Goal: Task Accomplishment & Management: Complete application form

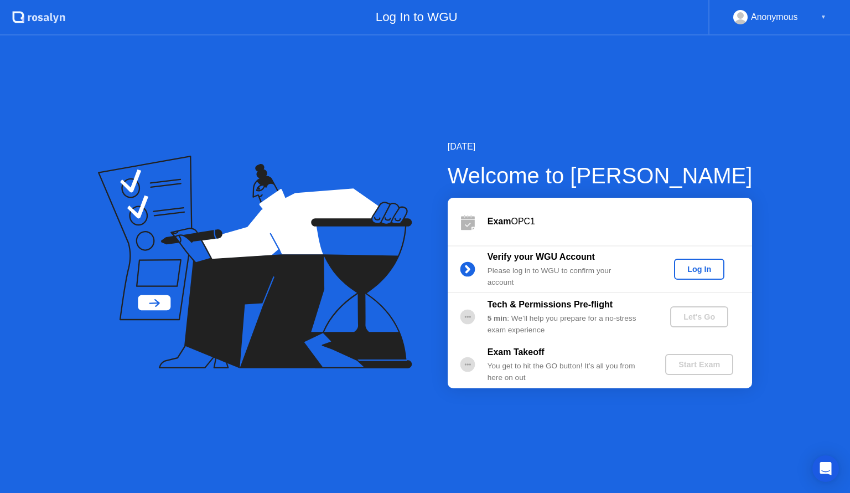
click at [703, 273] on div "Log In" at bounding box center [700, 269] width 42 height 9
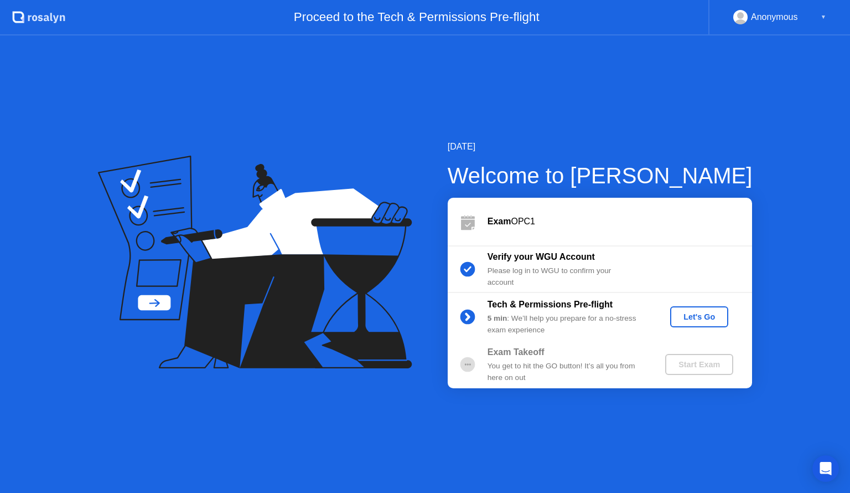
click at [709, 316] on div "Let's Go" at bounding box center [699, 316] width 49 height 9
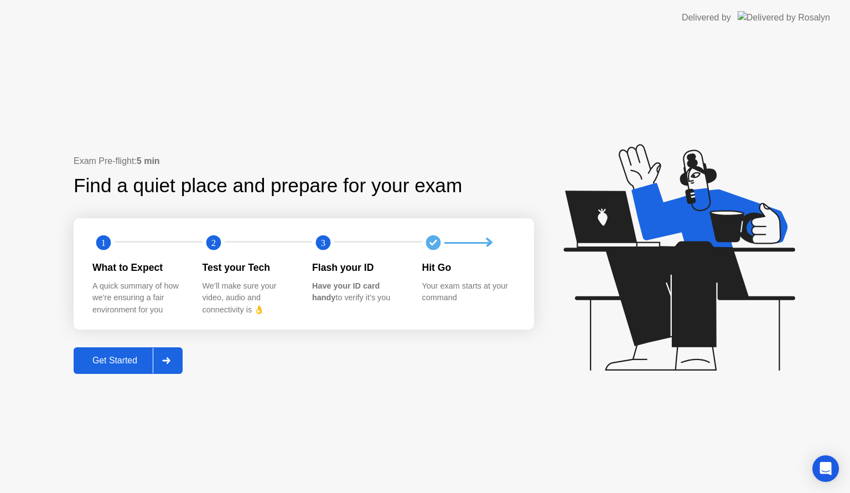
click at [119, 365] on div "Get Started" at bounding box center [115, 360] width 76 height 10
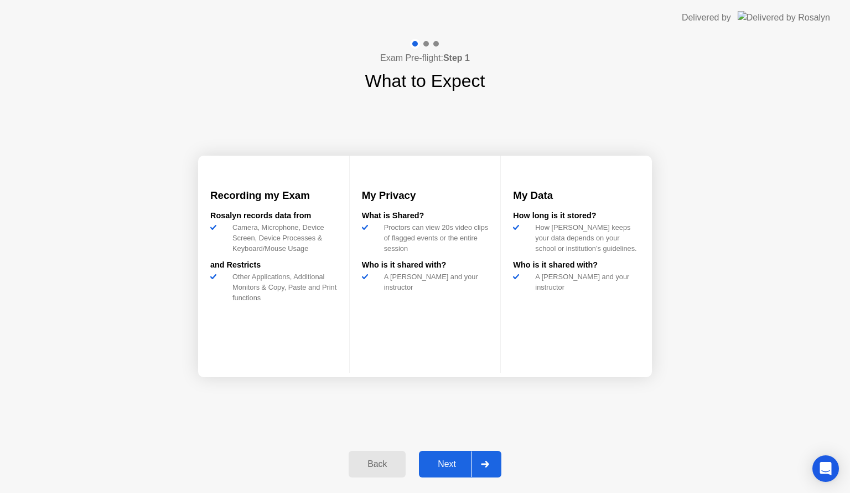
click at [447, 459] on div "Next" at bounding box center [446, 464] width 49 height 10
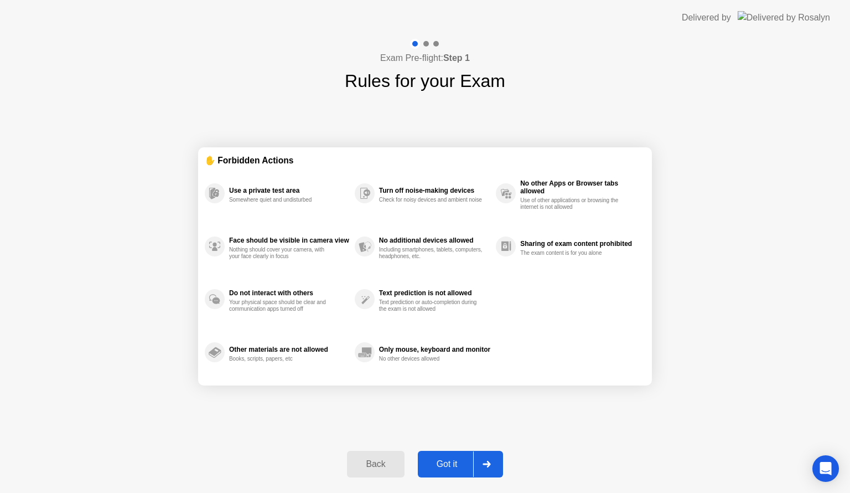
click at [447, 459] on div "Got it" at bounding box center [447, 464] width 52 height 10
select select "**********"
select select "*******"
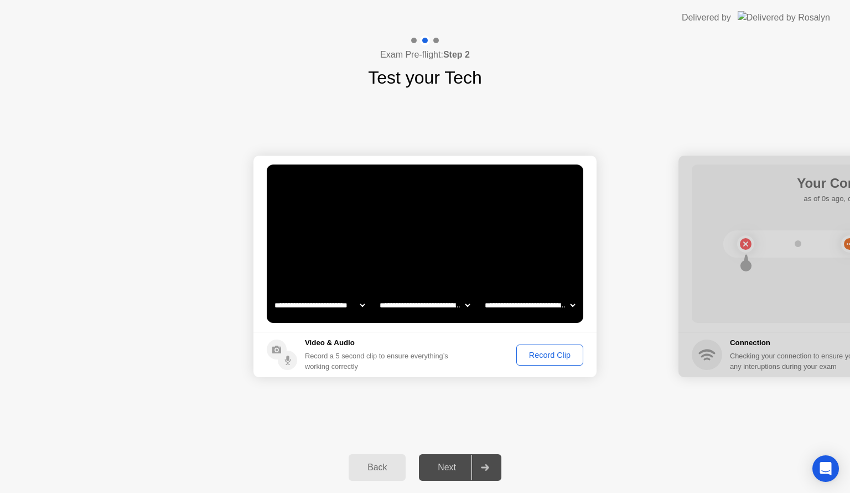
click at [444, 468] on div "Next" at bounding box center [446, 467] width 49 height 10
click at [491, 465] on div at bounding box center [485, 466] width 27 height 25
click at [545, 355] on div "Record Clip" at bounding box center [549, 354] width 59 height 9
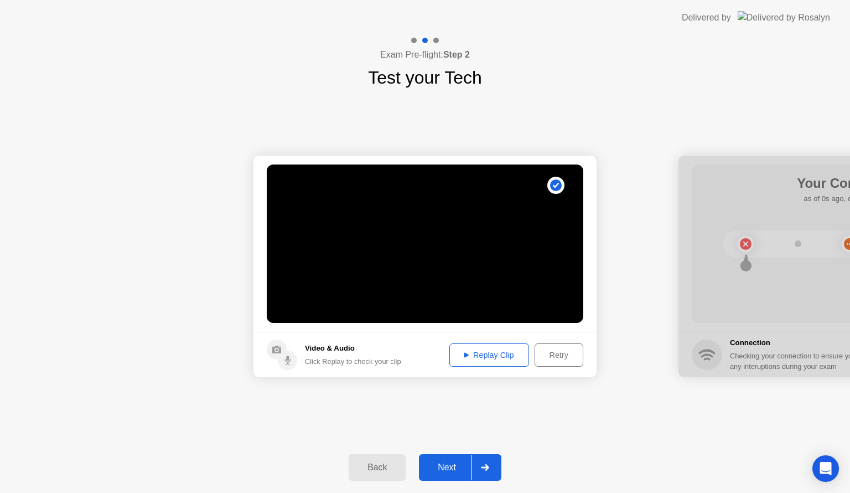
click at [496, 355] on div "Replay Clip" at bounding box center [489, 354] width 72 height 9
click at [447, 462] on div "Next" at bounding box center [446, 467] width 49 height 10
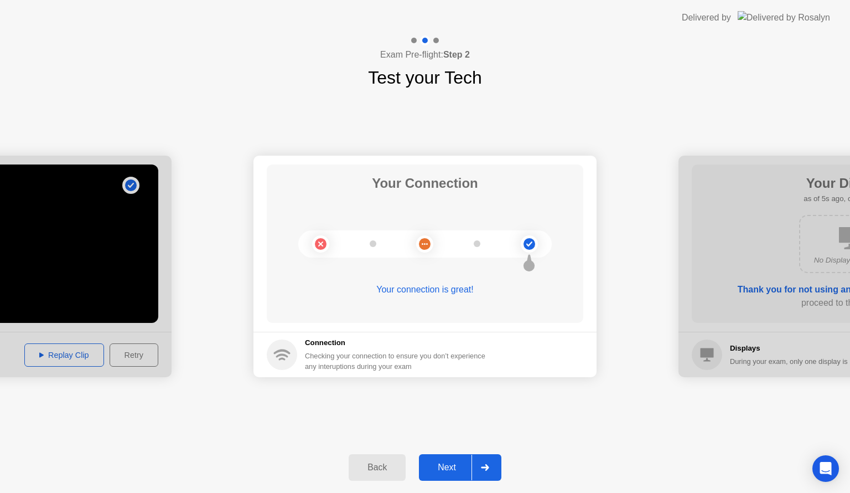
click at [447, 462] on div "Next" at bounding box center [446, 467] width 49 height 10
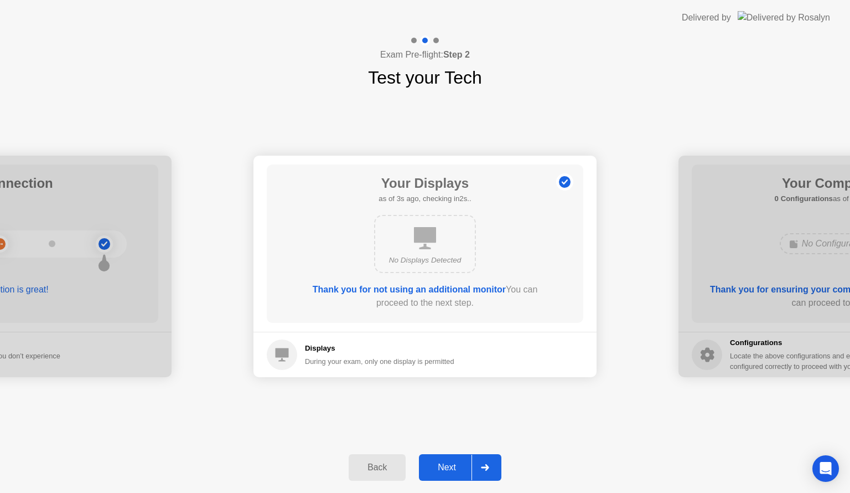
click at [440, 469] on div "Next" at bounding box center [446, 467] width 49 height 10
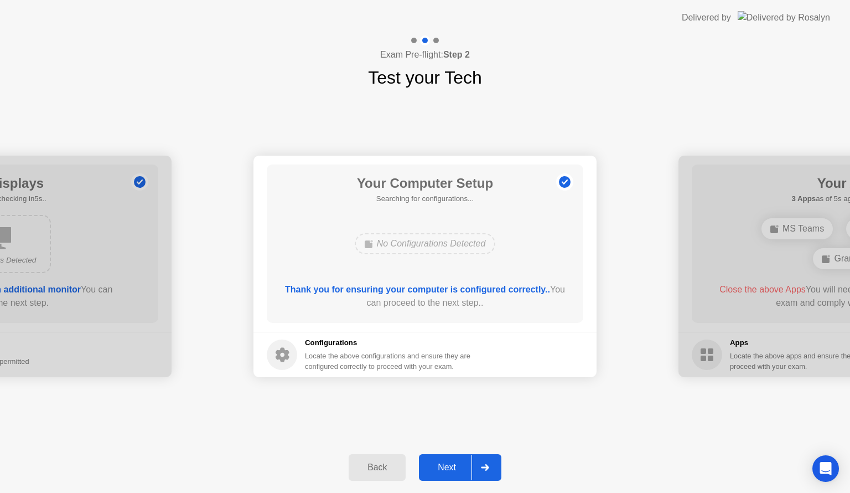
click at [440, 469] on div "Next" at bounding box center [446, 467] width 49 height 10
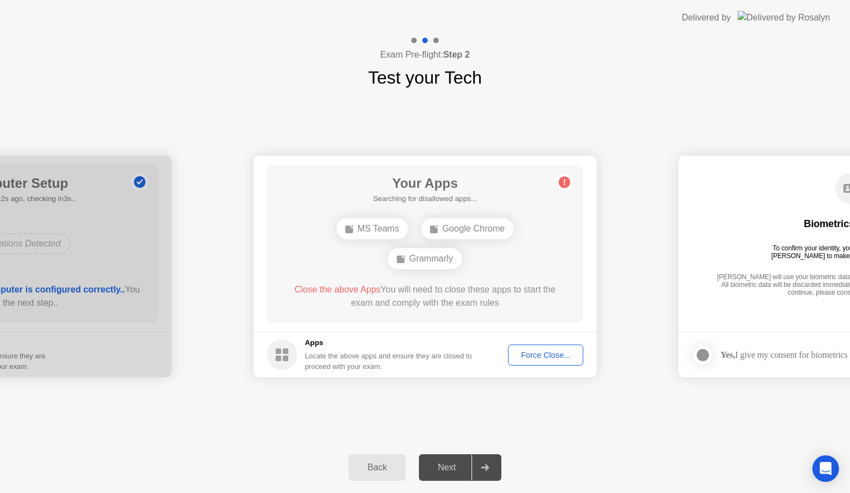
click at [547, 347] on button "Force Close..." at bounding box center [545, 354] width 75 height 21
click at [549, 355] on div "Force Close..." at bounding box center [546, 354] width 68 height 9
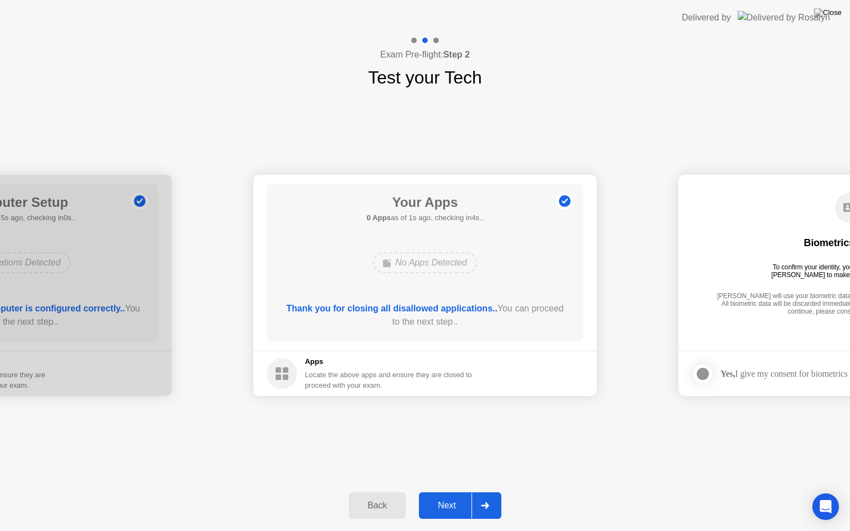
click at [449, 492] on div "Next" at bounding box center [446, 506] width 49 height 10
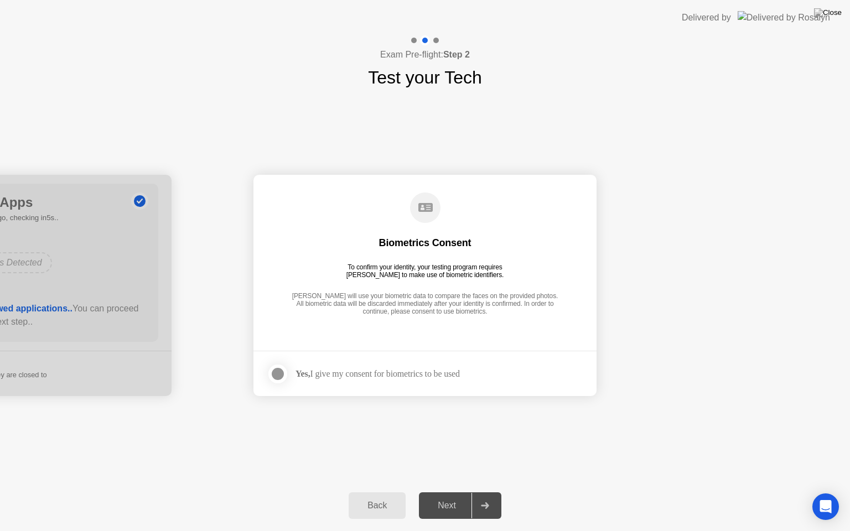
click at [280, 369] on div at bounding box center [277, 374] width 13 height 13
click at [451, 492] on div "Next" at bounding box center [446, 506] width 49 height 10
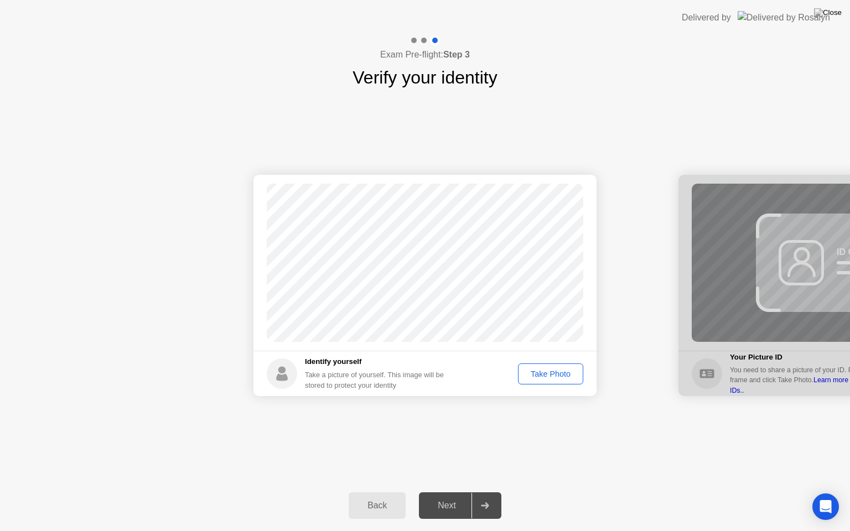
click at [545, 381] on button "Take Photo" at bounding box center [550, 374] width 65 height 21
click at [444, 492] on div "Next" at bounding box center [446, 506] width 49 height 10
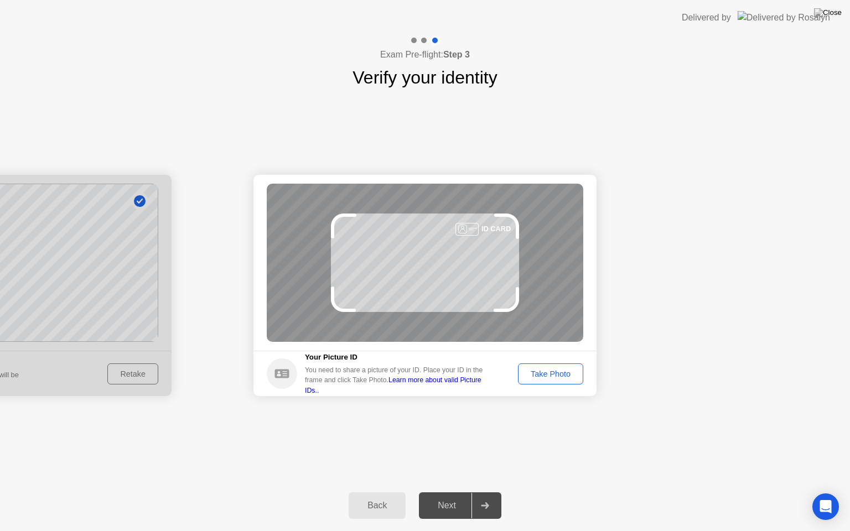
click at [537, 364] on button "Take Photo" at bounding box center [550, 374] width 65 height 21
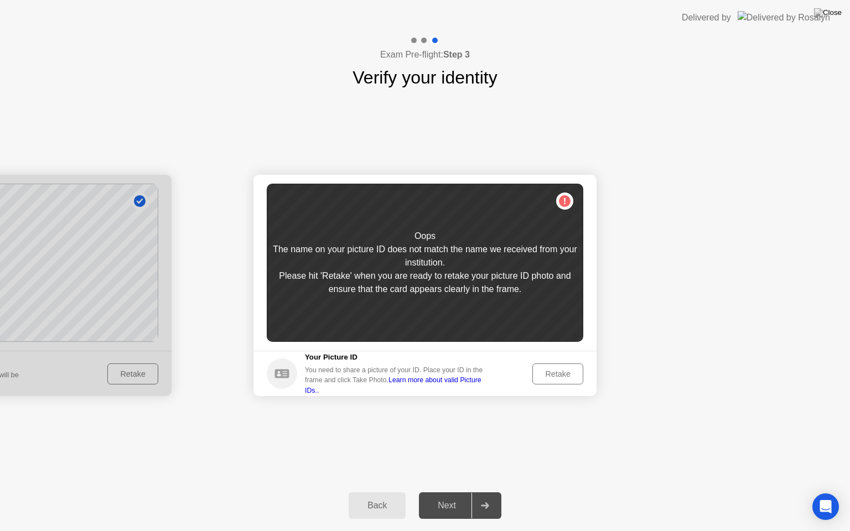
click at [559, 374] on div "Retake" at bounding box center [557, 374] width 43 height 9
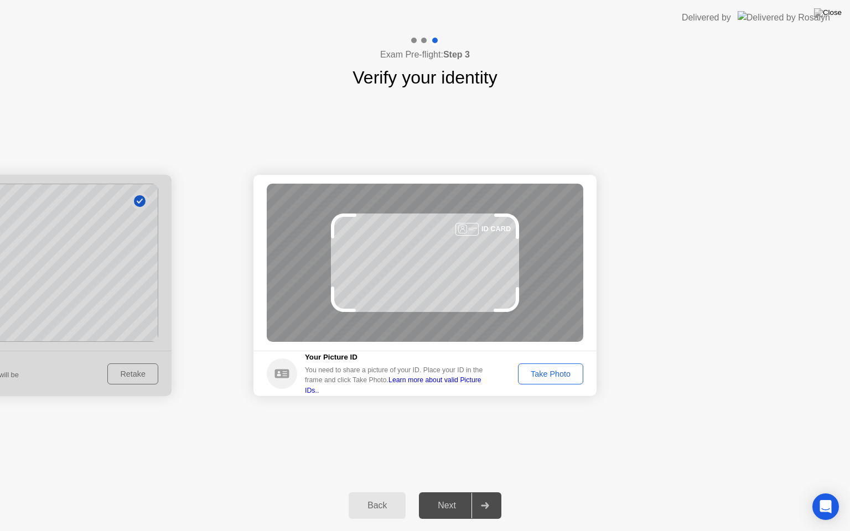
click at [559, 374] on div "Take Photo" at bounding box center [551, 374] width 58 height 9
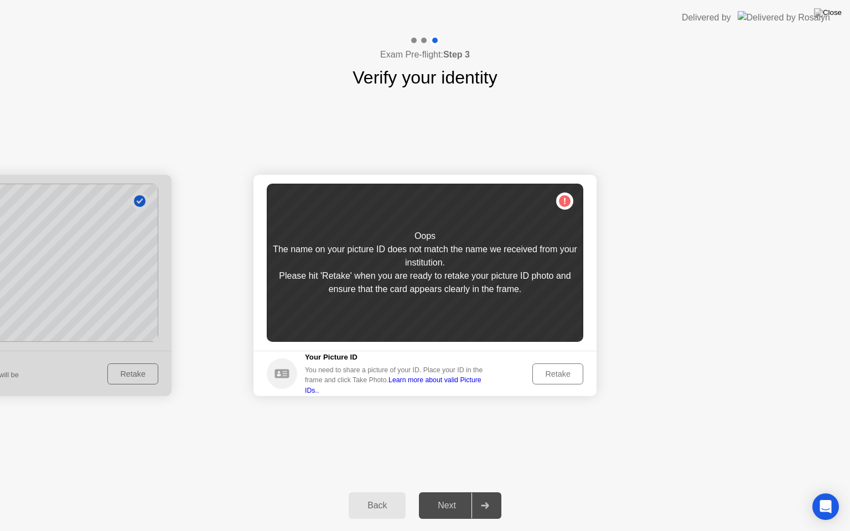
click at [567, 372] on div "Retake" at bounding box center [557, 374] width 43 height 9
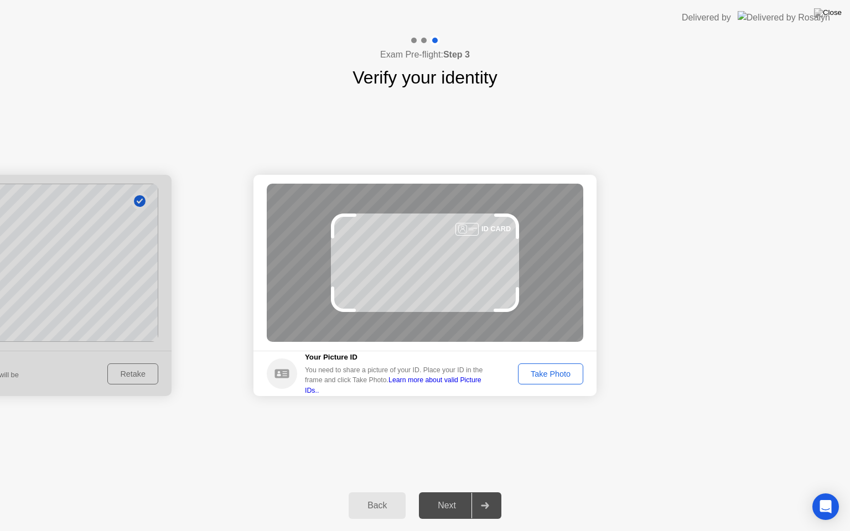
click at [567, 372] on div "Take Photo" at bounding box center [551, 374] width 58 height 9
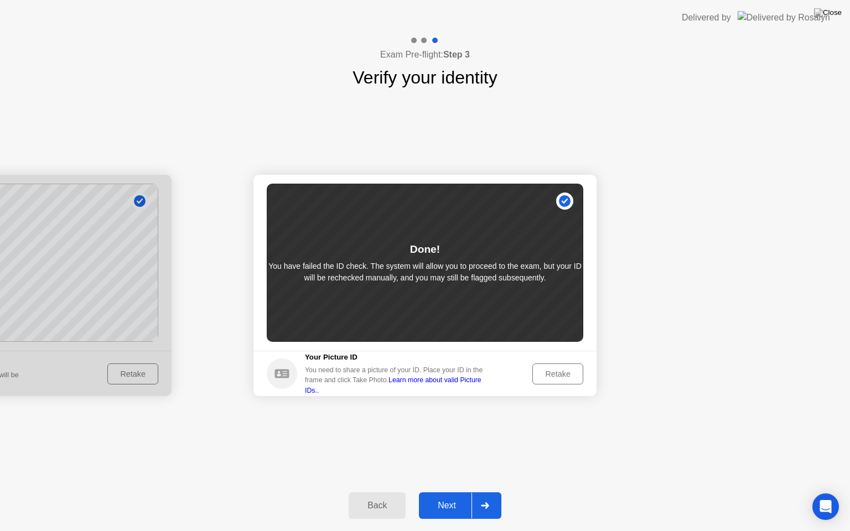
click at [438, 492] on div "Next" at bounding box center [446, 506] width 49 height 10
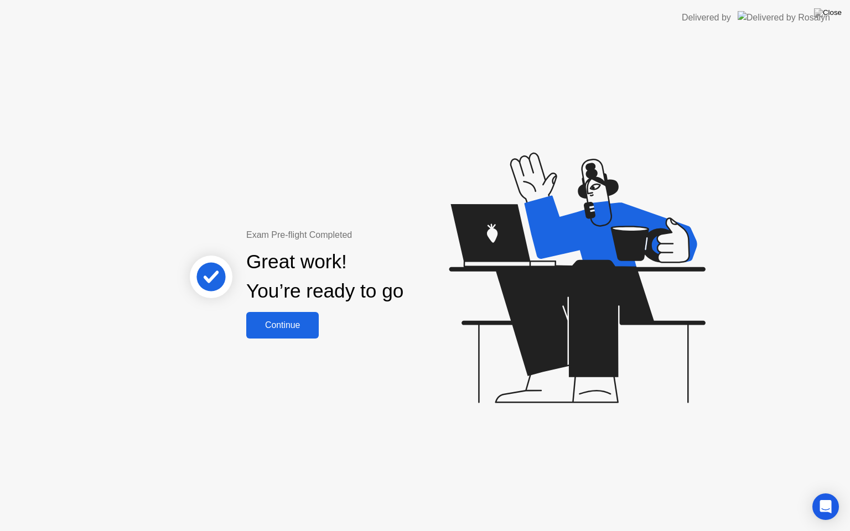
click at [294, 317] on button "Continue" at bounding box center [282, 325] width 73 height 27
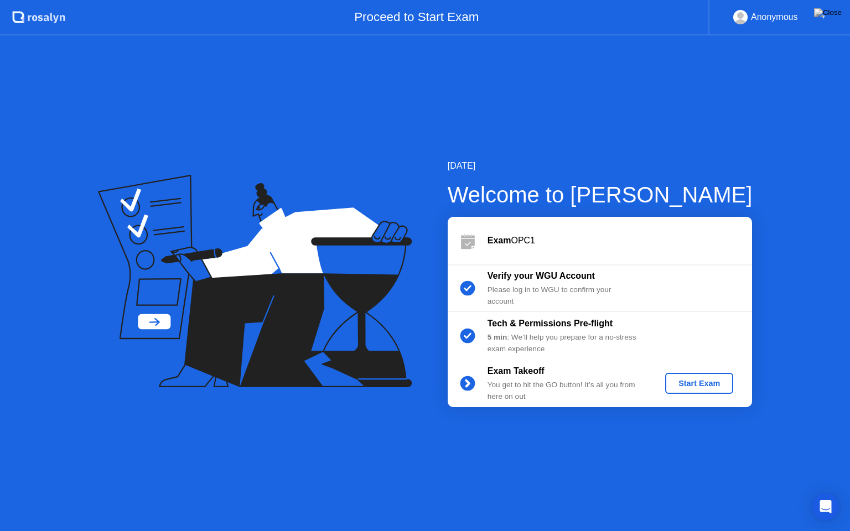
click at [707, 387] on div "Start Exam" at bounding box center [699, 383] width 59 height 9
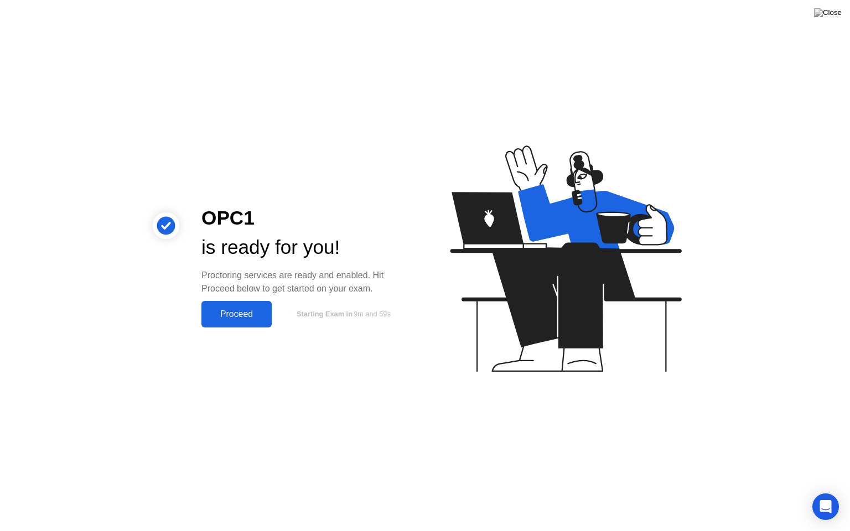
click at [251, 319] on div "Proceed" at bounding box center [237, 314] width 64 height 10
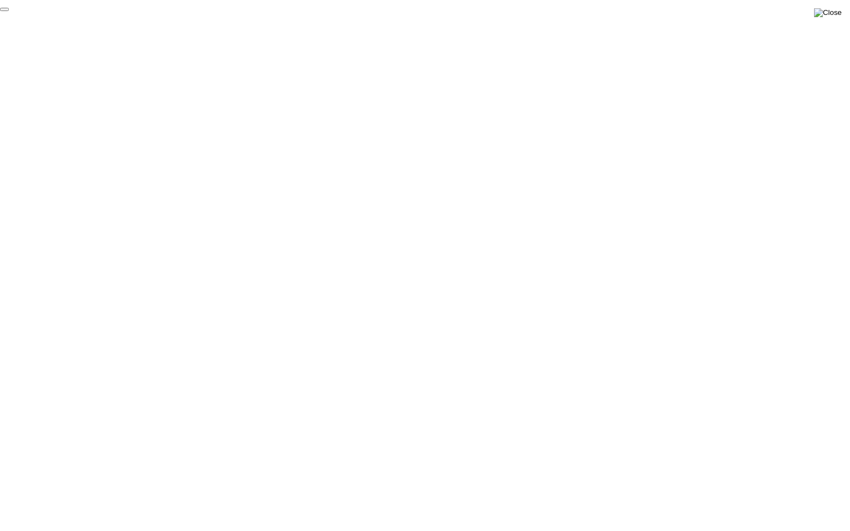
click at [834, 17] on img at bounding box center [828, 12] width 28 height 9
click at [749, 492] on div "End Proctoring Session" at bounding box center [759, 500] width 122 height 10
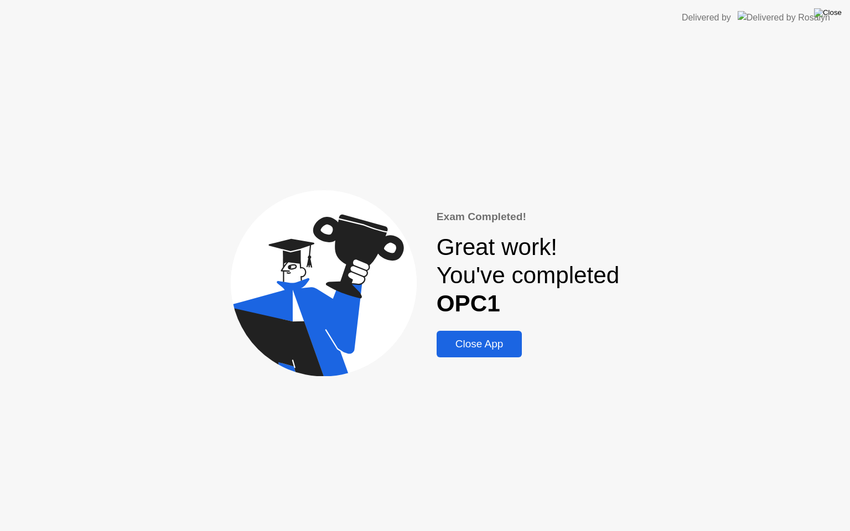
click at [833, 9] on img at bounding box center [828, 12] width 28 height 9
